Goal: Task Accomplishment & Management: Manage account settings

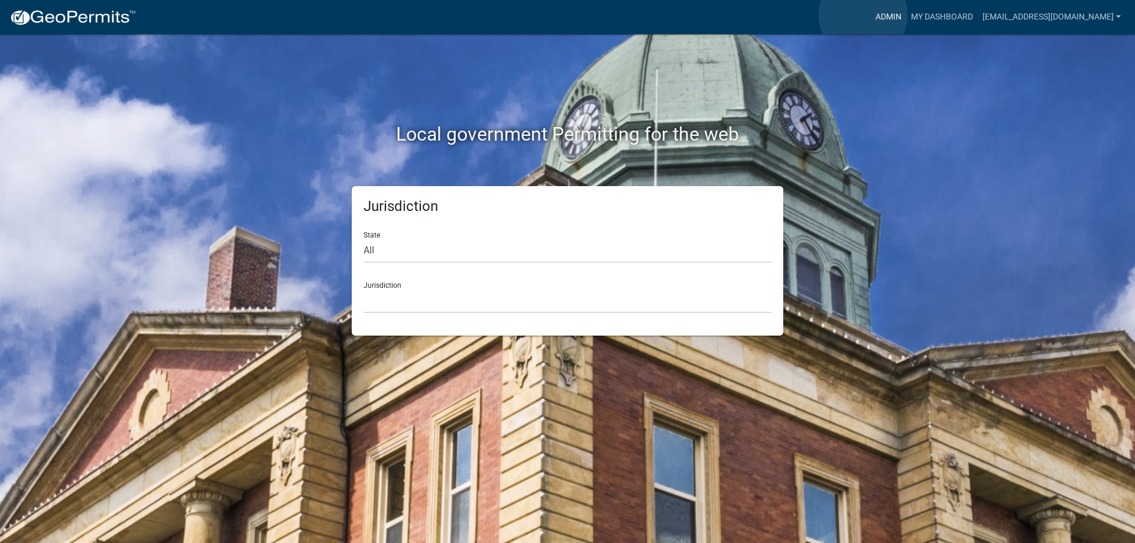
click at [871, 15] on link "Admin" at bounding box center [888, 17] width 35 height 22
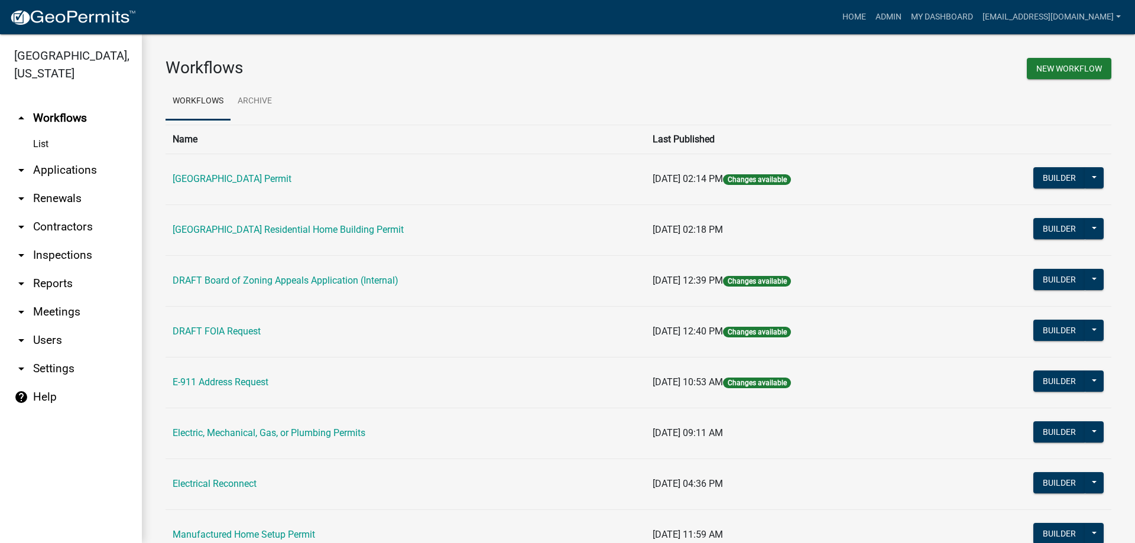
click at [94, 173] on link "arrow_drop_down Applications" at bounding box center [71, 170] width 142 height 28
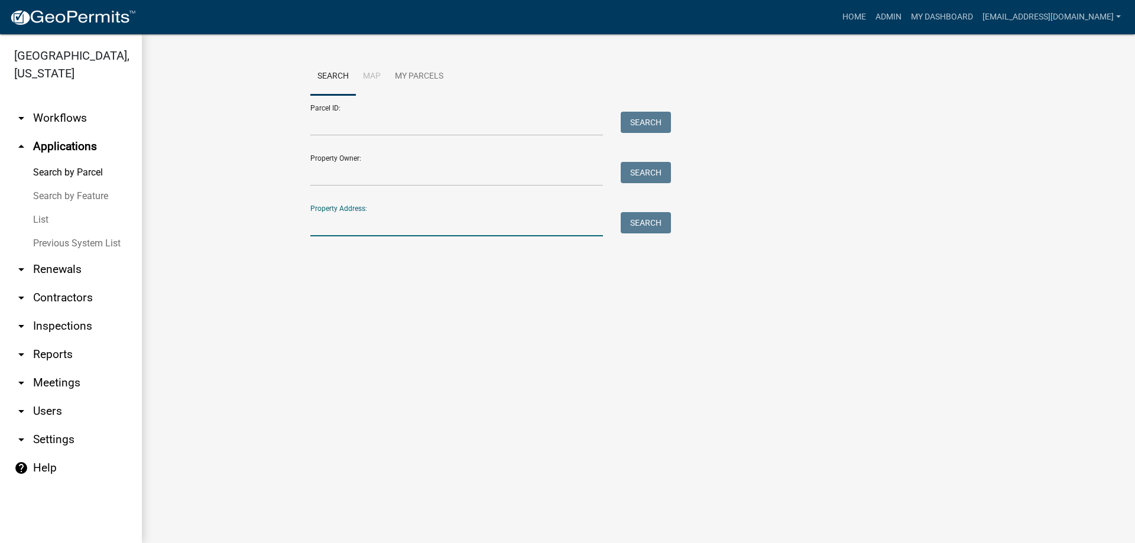
click at [319, 225] on input "Property Address:" at bounding box center [456, 224] width 293 height 24
type input "459 fr"
click at [662, 224] on button "Search" at bounding box center [646, 222] width 50 height 21
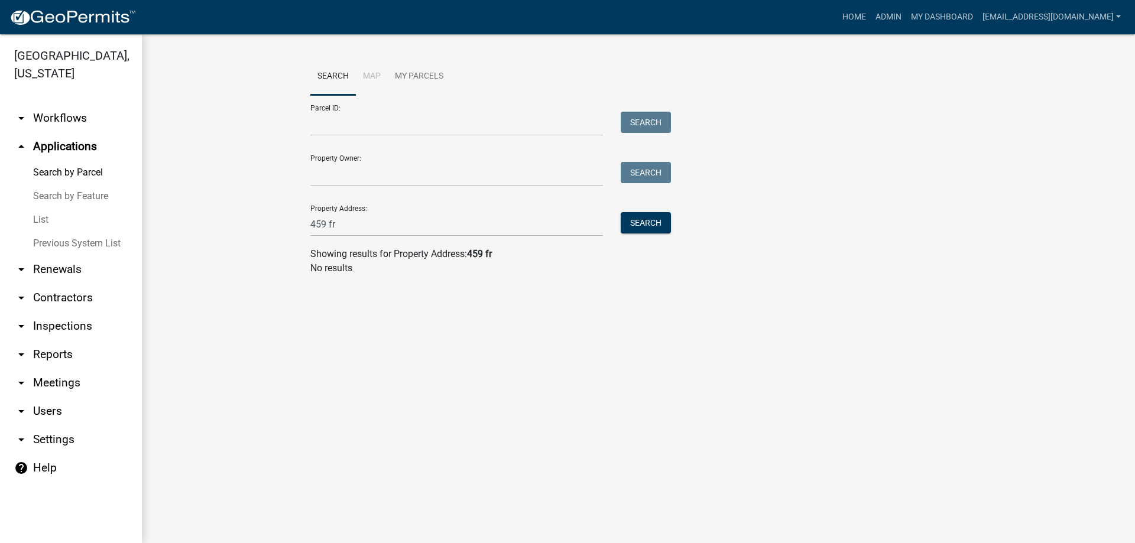
click at [47, 219] on link "List" at bounding box center [71, 220] width 142 height 24
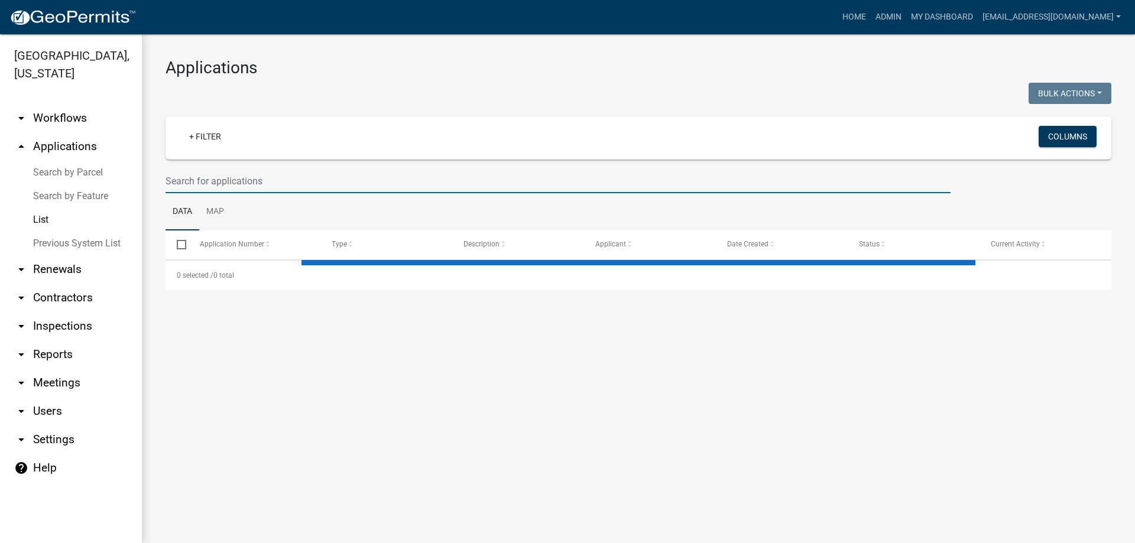
click at [327, 171] on input "text" at bounding box center [558, 181] width 785 height 24
select select "3: 100"
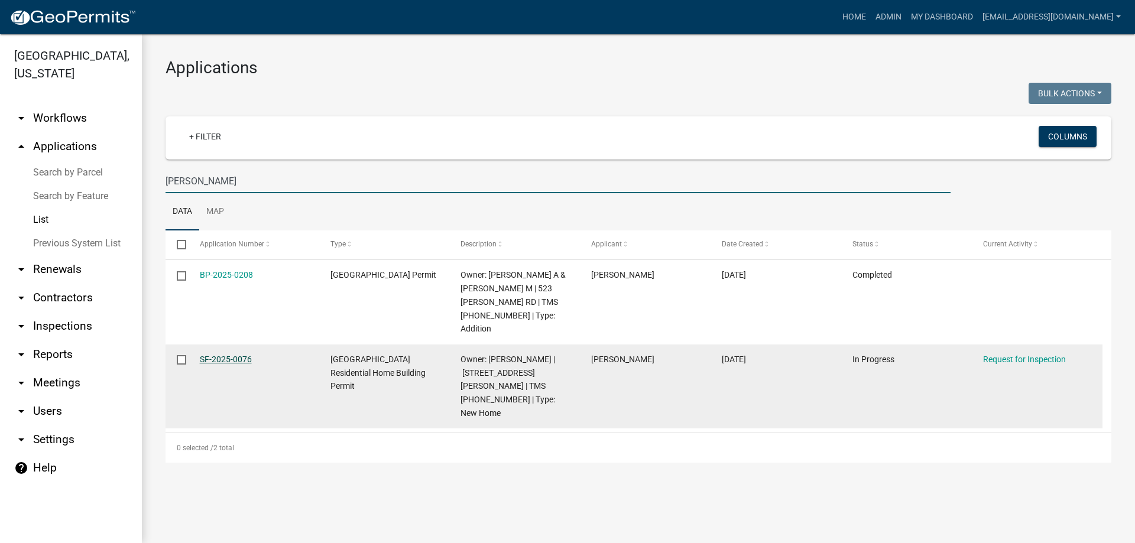
type input "frank m"
click at [209, 355] on link "SF-2025-0076" at bounding box center [226, 359] width 52 height 9
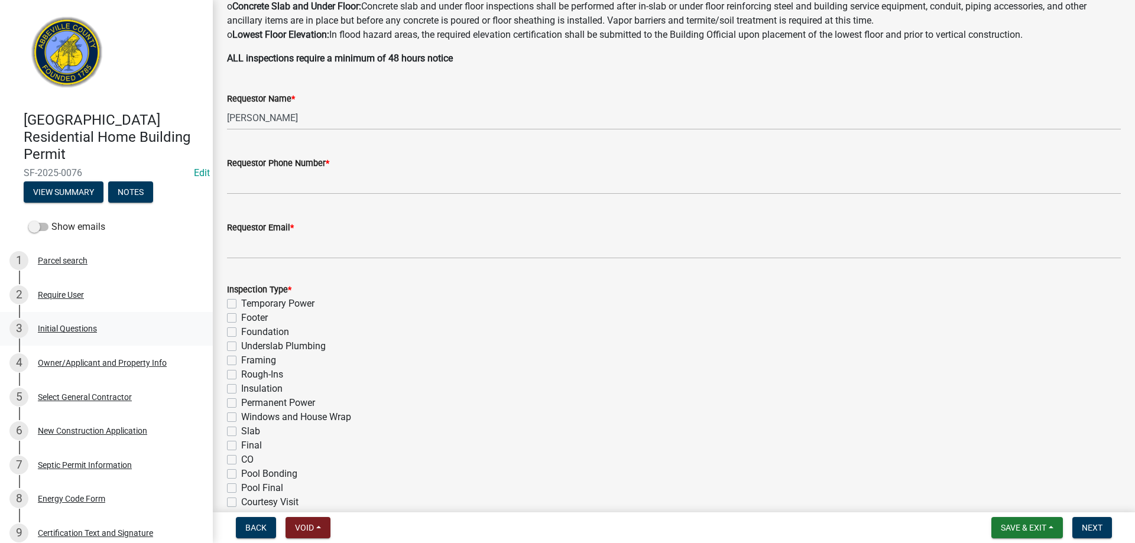
scroll to position [296, 0]
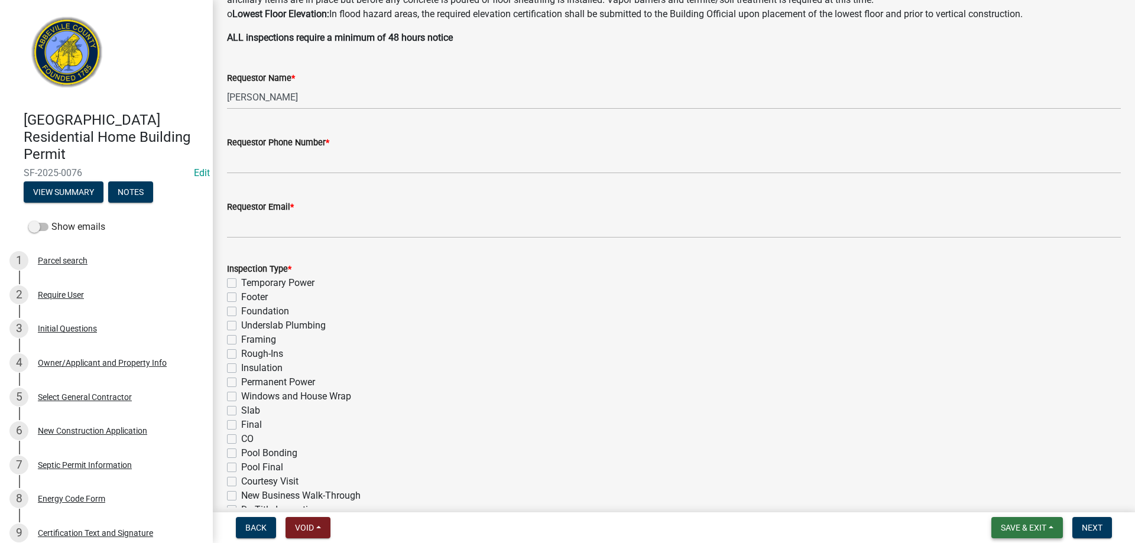
click at [1003, 528] on span "Save & Exit" at bounding box center [1024, 527] width 46 height 9
click at [1005, 501] on button "Save & Exit" at bounding box center [1015, 497] width 95 height 28
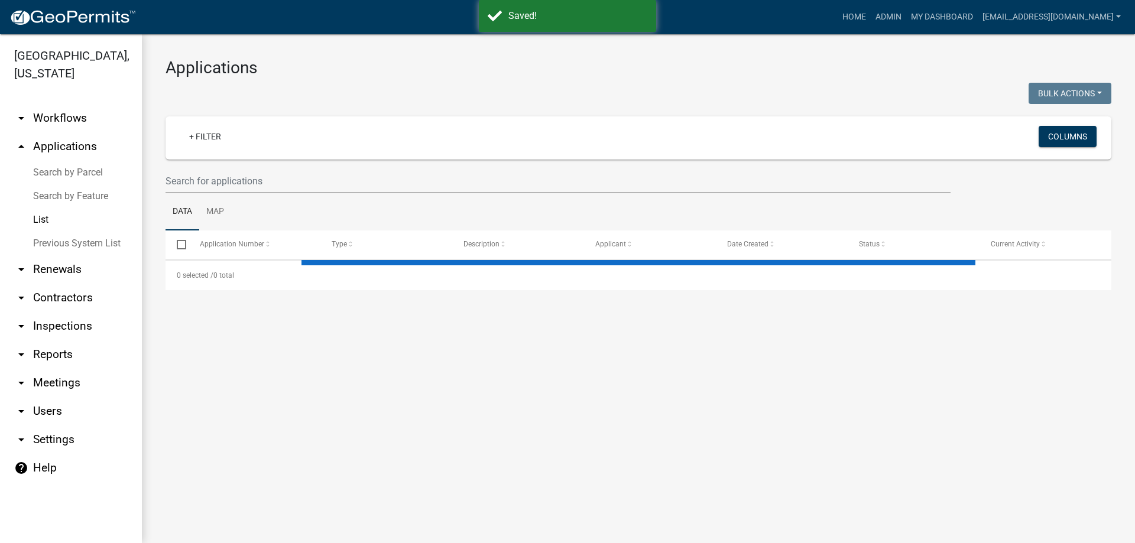
select select "3: 100"
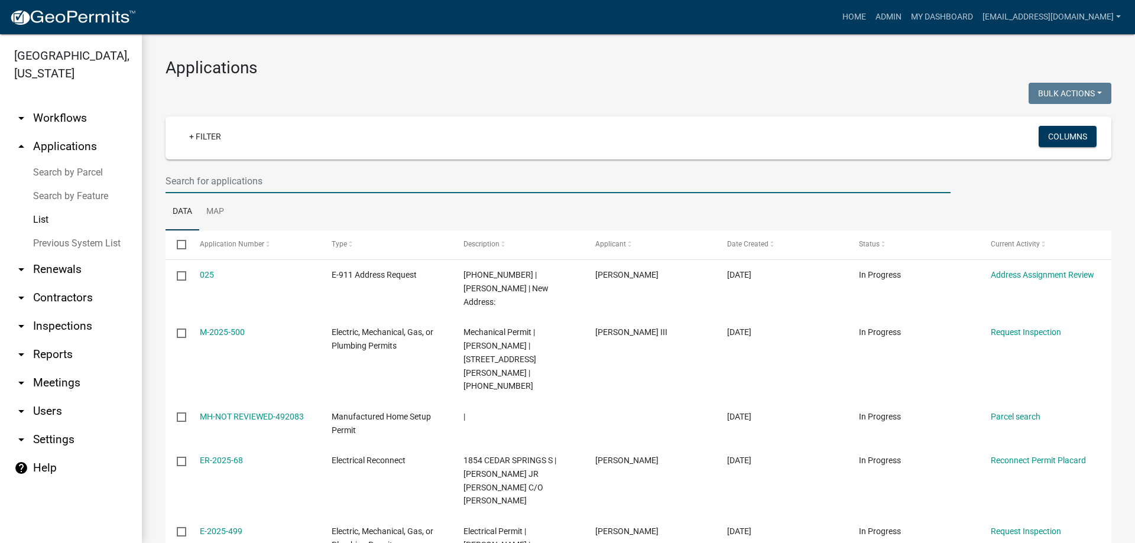
click at [242, 184] on input "text" at bounding box center [558, 181] width 785 height 24
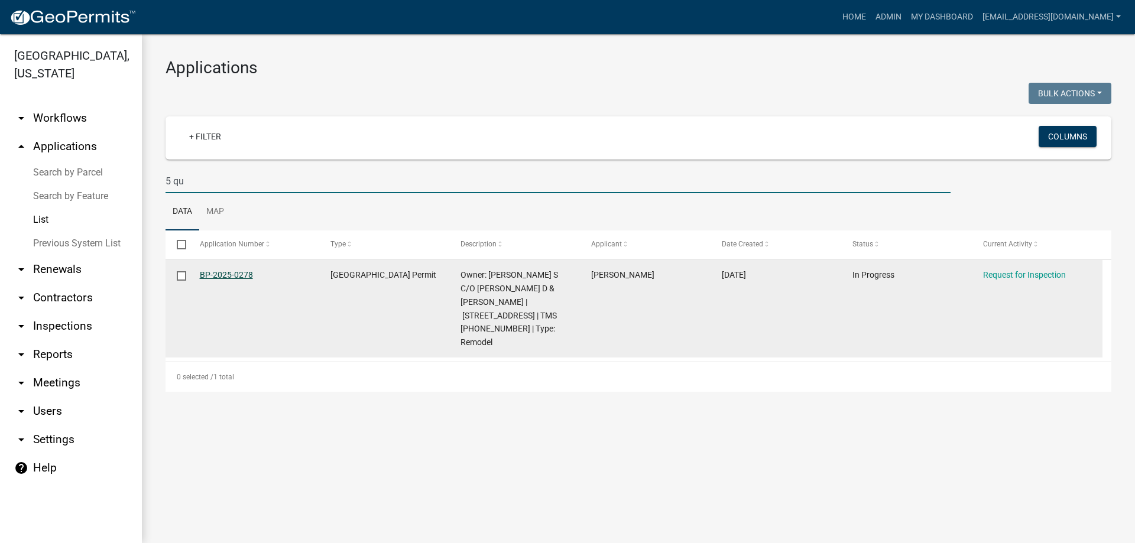
type input "5 qu"
click at [216, 272] on link "BP-2025-0278" at bounding box center [226, 274] width 53 height 9
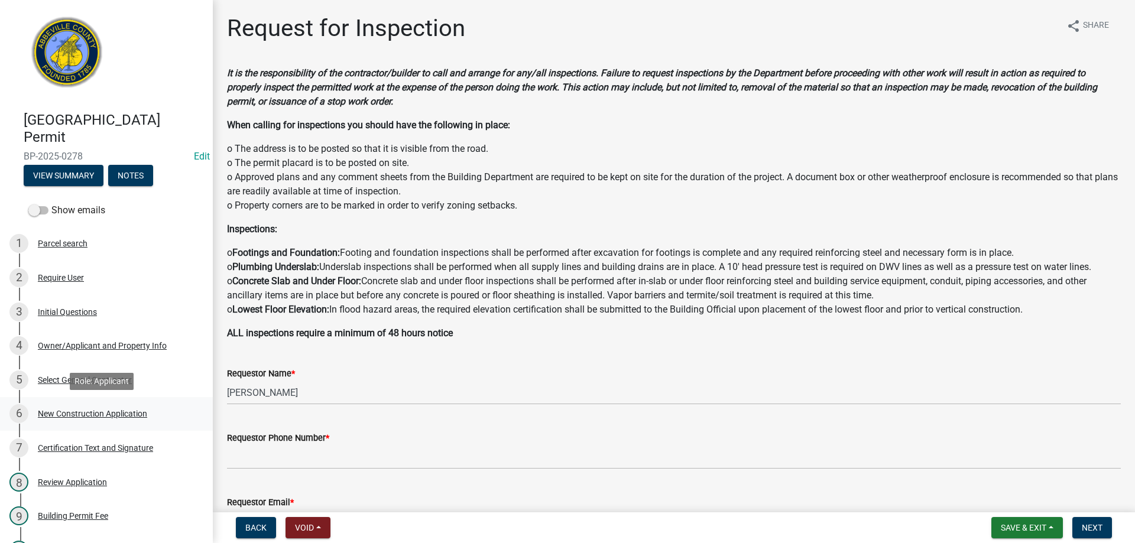
click at [67, 410] on div "New Construction Application" at bounding box center [92, 414] width 109 height 8
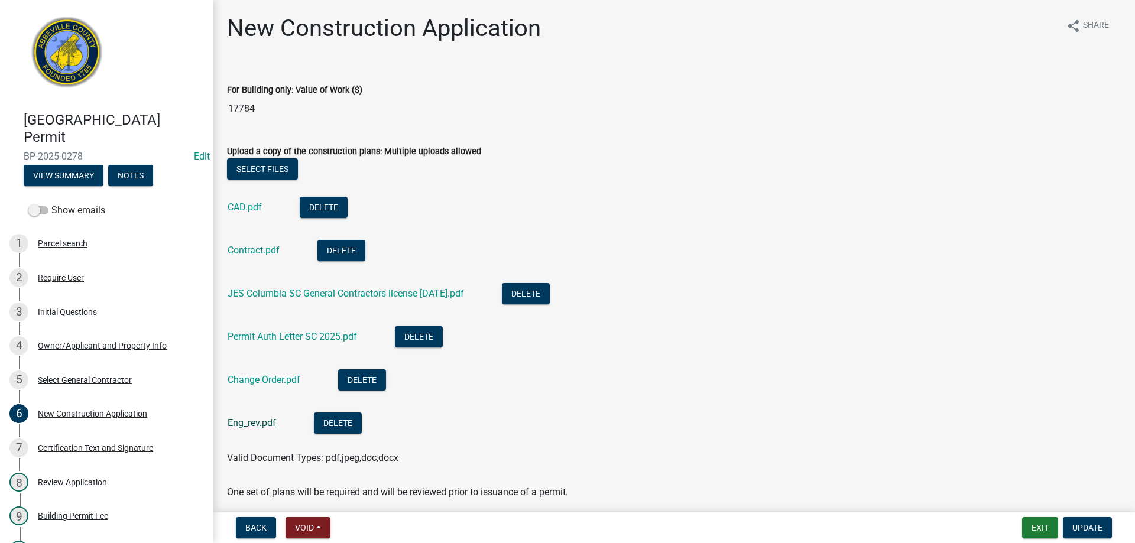
click at [241, 425] on link "Eng_rev.pdf" at bounding box center [252, 422] width 48 height 11
click at [258, 422] on link "Eng_rev.pdf" at bounding box center [252, 422] width 48 height 11
click at [252, 378] on link "Change Order.pdf" at bounding box center [264, 379] width 73 height 11
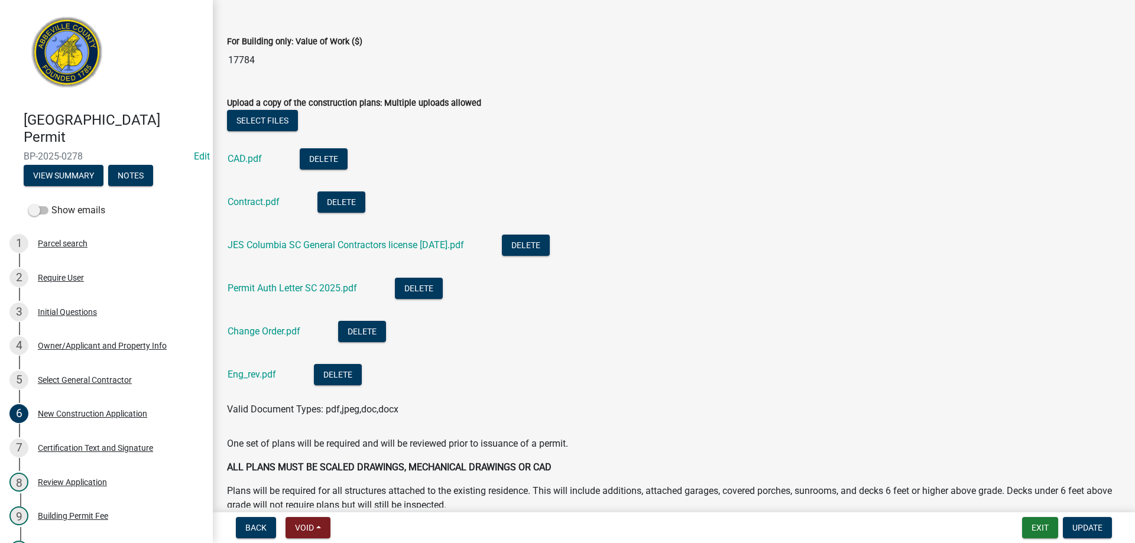
scroll to position [132, 0]
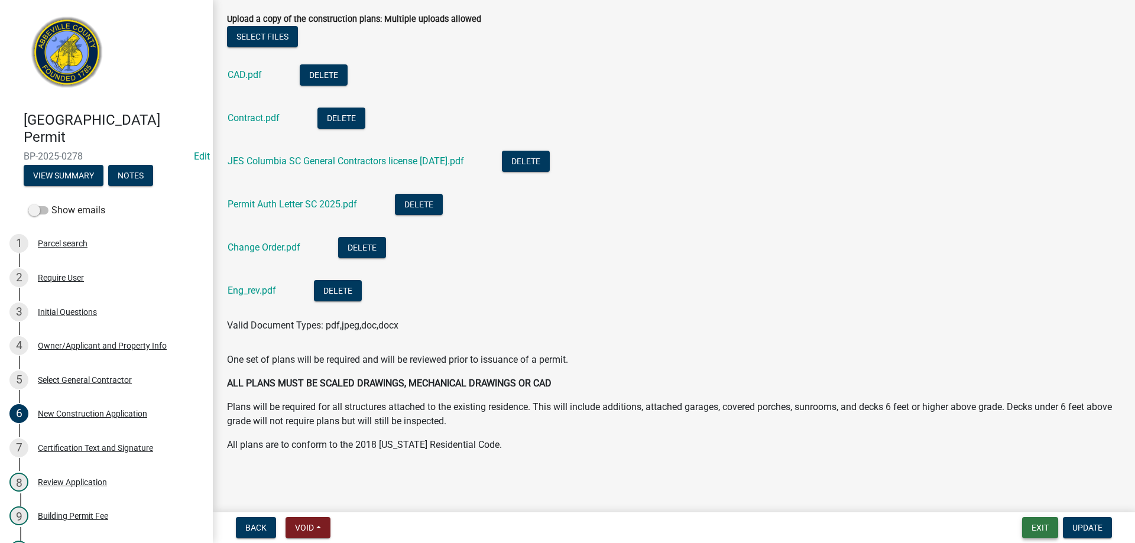
click at [1039, 528] on button "Exit" at bounding box center [1040, 527] width 36 height 21
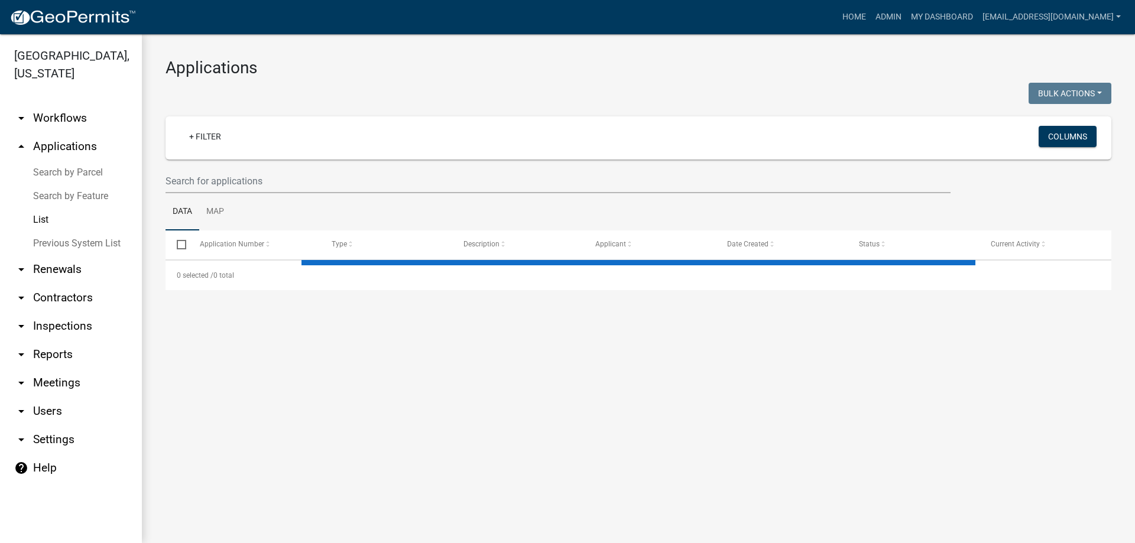
select select "3: 100"
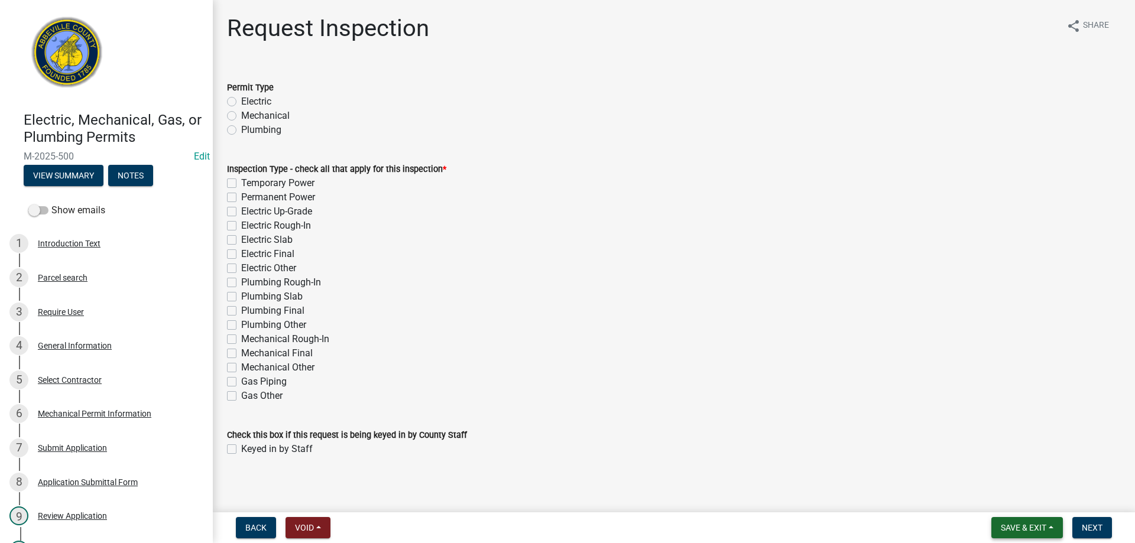
click at [1039, 534] on button "Save & Exit" at bounding box center [1027, 527] width 72 height 21
click at [1032, 502] on button "Save & Exit" at bounding box center [1015, 497] width 95 height 28
